Goal: Task Accomplishment & Management: Manage account settings

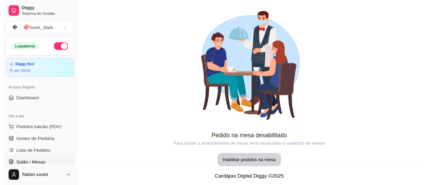
scroll to position [101, 0]
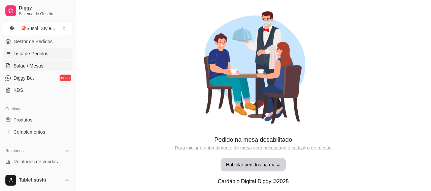
click at [38, 53] on span "Lista de Pedidos" at bounding box center [30, 53] width 35 height 7
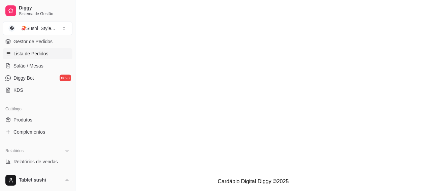
click at [38, 53] on span "Lista de Pedidos" at bounding box center [30, 53] width 35 height 7
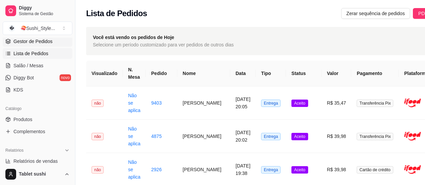
click at [39, 41] on span "Gestor de Pedidos" at bounding box center [32, 41] width 39 height 7
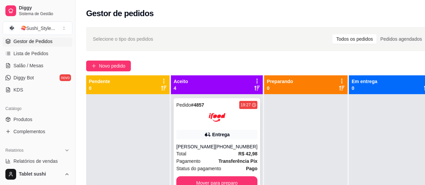
click at [202, 157] on div "Total R$ 42,98" at bounding box center [216, 153] width 81 height 7
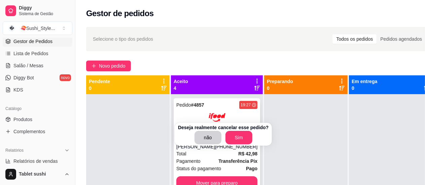
click at [199, 154] on button "Cancelar pedido" at bounding box center [220, 152] width 54 height 13
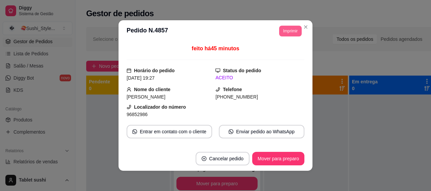
click at [285, 33] on button "Imprimir" at bounding box center [290, 31] width 23 height 11
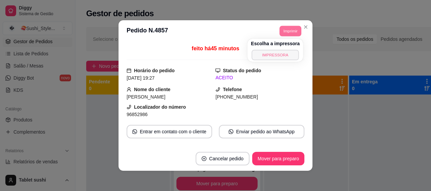
click at [276, 56] on button "IMPRESSORA" at bounding box center [275, 55] width 47 height 10
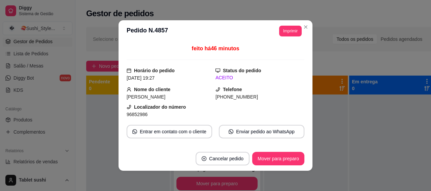
click at [288, 32] on button "Imprimir" at bounding box center [290, 31] width 23 height 11
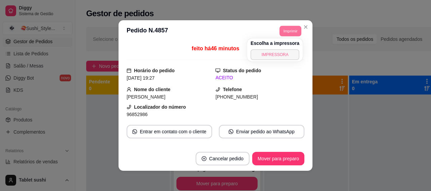
click at [280, 53] on button "IMPRESSORA" at bounding box center [275, 54] width 49 height 11
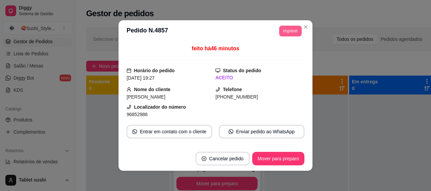
click at [282, 34] on button "Imprimir" at bounding box center [290, 31] width 23 height 11
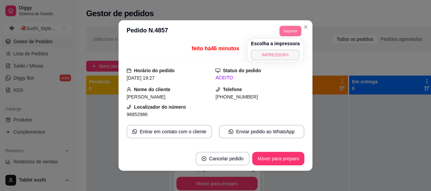
click at [278, 57] on button "IMPRESSORA" at bounding box center [275, 55] width 49 height 11
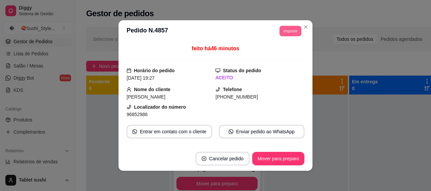
click at [281, 28] on button "Imprimir" at bounding box center [291, 31] width 22 height 10
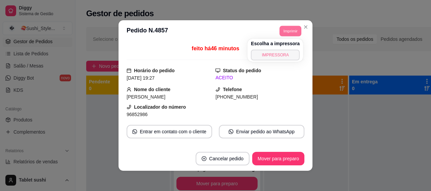
click at [282, 57] on button "IMPRESSORA" at bounding box center [275, 55] width 49 height 11
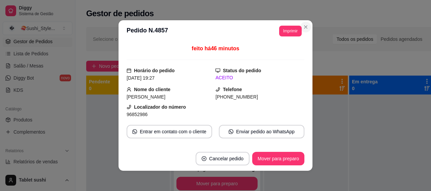
click at [302, 24] on div "Selecione o tipo dos pedidos Todos os pedidos Pedidos agendados Novo pedido Pen…" at bounding box center [259, 148] width 369 height 251
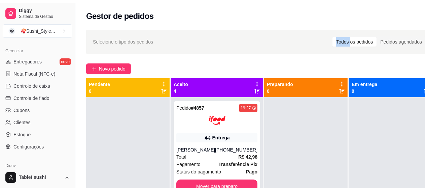
scroll to position [294, 0]
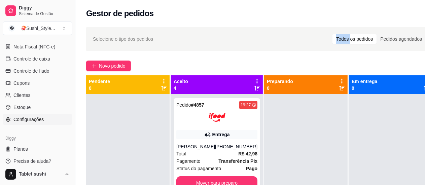
click at [37, 120] on span "Configurações" at bounding box center [28, 119] width 30 height 7
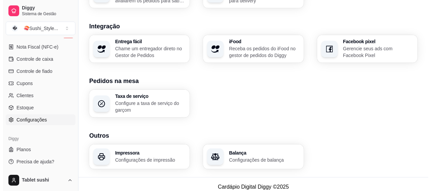
scroll to position [284, 0]
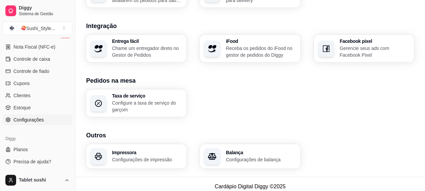
click at [163, 158] on div "Impressora Configurações de impressão" at bounding box center [136, 156] width 100 height 25
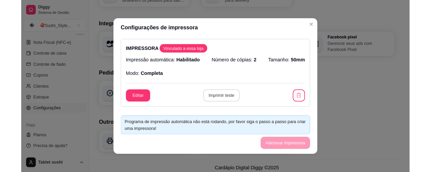
scroll to position [135, 0]
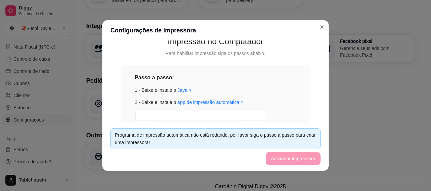
click at [223, 105] on div "Passo a passo: 1 - Baixe e instale o [GEOGRAPHIC_DATA] > 2 - Baixe e instale o …" at bounding box center [216, 149] width 162 height 153
click at [181, 91] on link "Java >" at bounding box center [185, 89] width 14 height 5
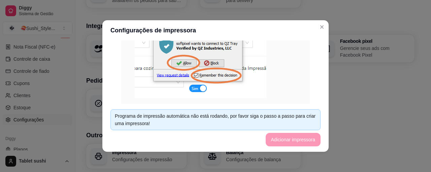
scroll to position [288, 0]
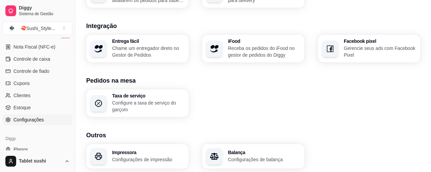
click at [318, 28] on section "Integração Entrega fácil Chame um entregador direto no Gestor de Pedidos iFood …" at bounding box center [253, 41] width 334 height 41
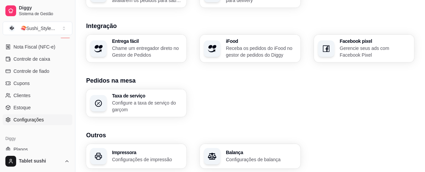
click at [134, 156] on p "Configurações de impressão" at bounding box center [147, 159] width 70 height 7
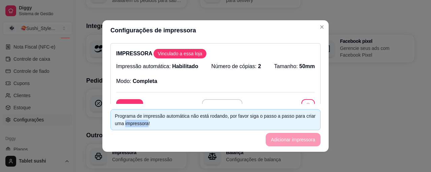
scroll to position [67, 0]
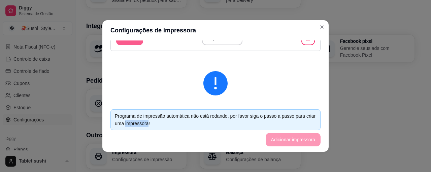
click at [132, 42] on button "Editar" at bounding box center [129, 38] width 27 height 13
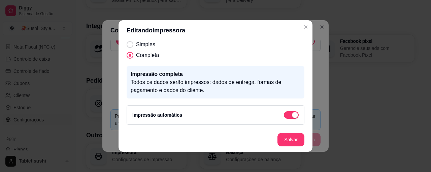
scroll to position [1, 0]
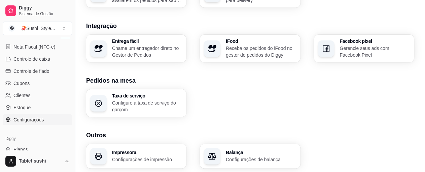
click at [122, 156] on p "Configurações de impressão" at bounding box center [147, 159] width 70 height 7
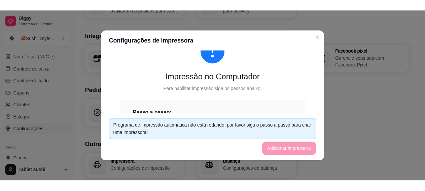
scroll to position [288, 0]
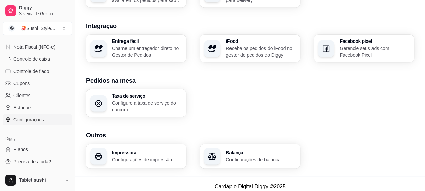
drag, startPoint x: 67, startPoint y: 139, endPoint x: 72, endPoint y: 137, distance: 5.0
click at [67, 139] on div "Diggy Planos Precisa de ajuda?" at bounding box center [37, 149] width 75 height 39
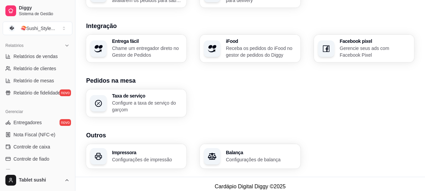
scroll to position [0, 0]
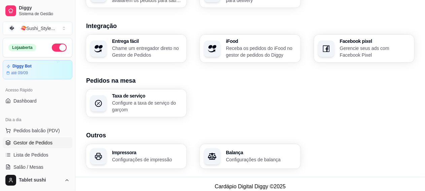
click at [34, 141] on span "Gestor de Pedidos" at bounding box center [32, 142] width 39 height 7
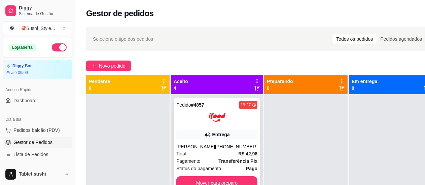
scroll to position [34, 0]
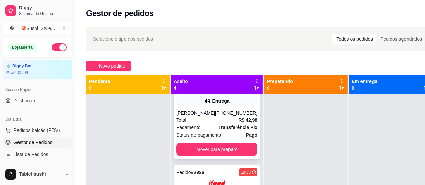
click at [205, 131] on div "Pagamento Transferência Pix" at bounding box center [216, 127] width 81 height 7
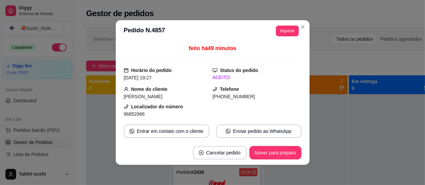
click at [192, 122] on div "feito há 49 minutos Horário do pedido [DATE] 19:27 Status do pedido ACEITO Nome…" at bounding box center [213, 91] width 178 height 94
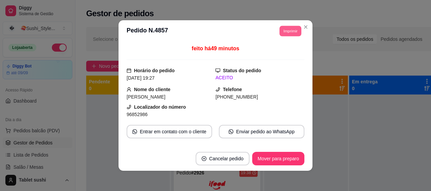
click at [282, 33] on button "Imprimir" at bounding box center [291, 31] width 22 height 10
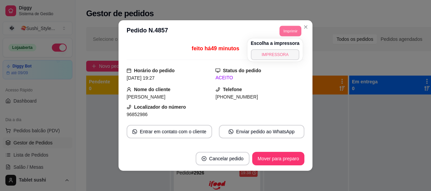
click at [278, 57] on button "IMPRESSORA" at bounding box center [275, 54] width 49 height 11
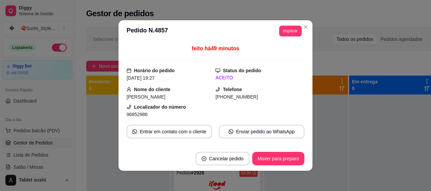
click at [285, 29] on button "Imprimir" at bounding box center [290, 31] width 23 height 11
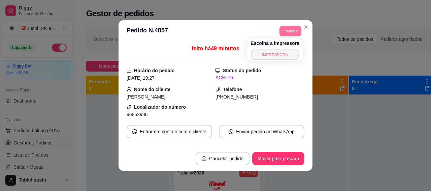
click at [281, 56] on button "IMPRESSORA" at bounding box center [274, 54] width 47 height 10
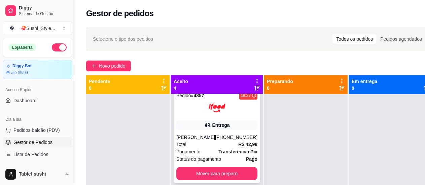
scroll to position [0, 0]
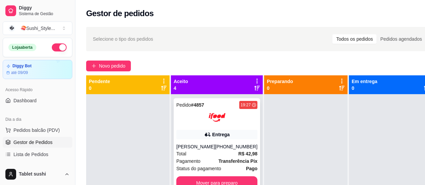
click at [207, 150] on div "[PERSON_NAME]" at bounding box center [195, 146] width 39 height 7
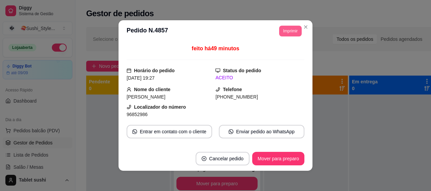
click at [285, 33] on button "Imprimir" at bounding box center [290, 31] width 23 height 11
click at [282, 52] on button "IMPRESSORA" at bounding box center [276, 54] width 47 height 10
